Goal: Task Accomplishment & Management: Understand process/instructions

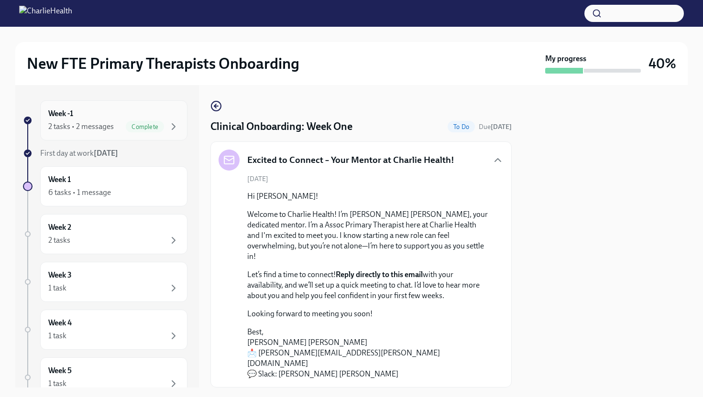
scroll to position [68, 0]
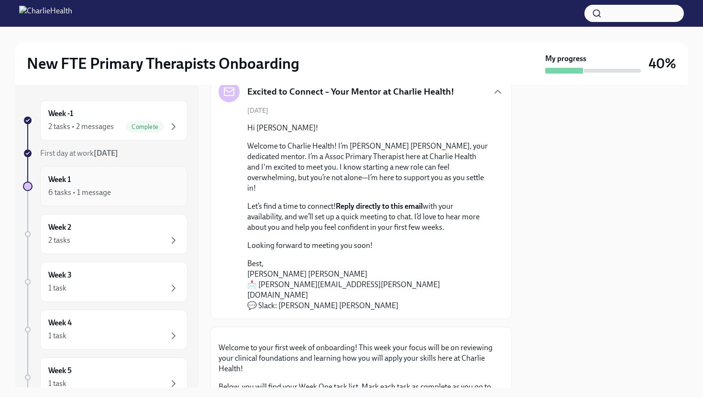
click at [120, 201] on div "Week 1 6 tasks • 1 message" at bounding box center [113, 186] width 147 height 40
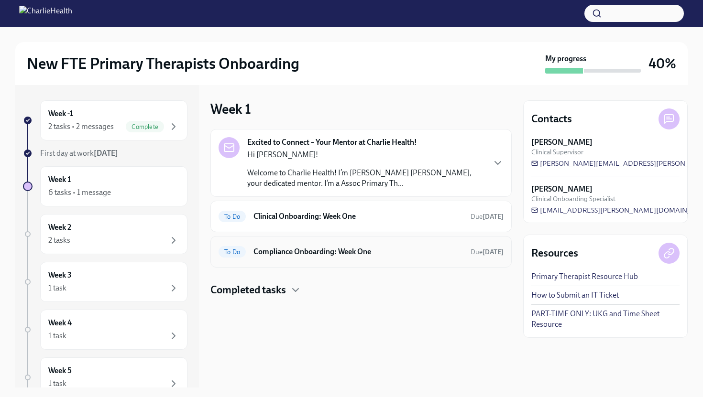
click at [325, 259] on div "To Do Compliance Onboarding: Week One Due [DATE]" at bounding box center [360, 251] width 285 height 15
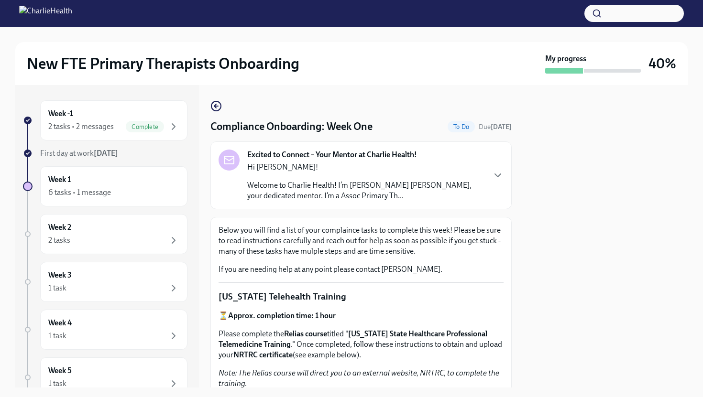
drag, startPoint x: 512, startPoint y: 126, endPoint x: 494, endPoint y: 115, distance: 20.4
click at [494, 115] on div "Compliance Onboarding: Week One To Do Due [DATE] Excited to Connect – Your Ment…" at bounding box center [360, 236] width 301 height 303
click at [436, 177] on div "Hi [PERSON_NAME]! Welcome to Charlie Health! I’m [PERSON_NAME] [PERSON_NAME], y…" at bounding box center [365, 181] width 237 height 39
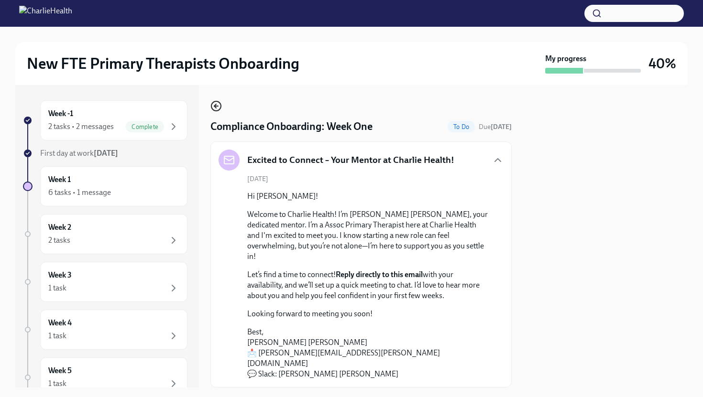
click at [218, 106] on icon "button" at bounding box center [215, 105] width 11 height 11
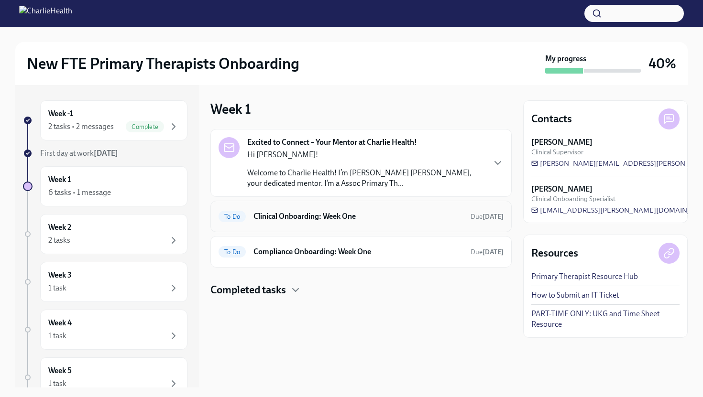
click at [430, 221] on h6 "Clinical Onboarding: Week One" at bounding box center [357, 216] width 209 height 11
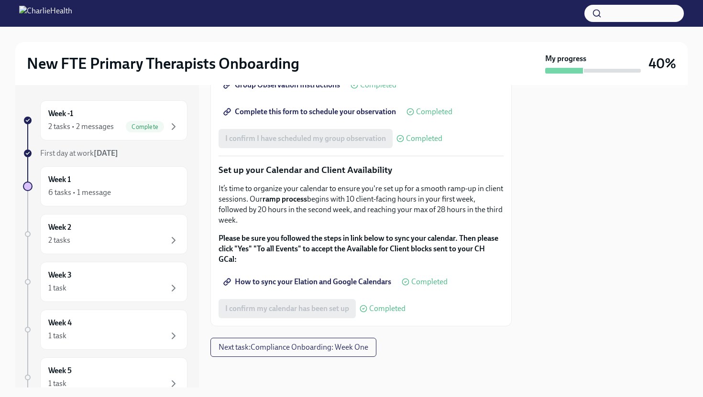
scroll to position [1559, 0]
click at [352, 345] on span "Next task : Compliance Onboarding: Week One" at bounding box center [293, 348] width 150 height 10
